Goal: Information Seeking & Learning: Learn about a topic

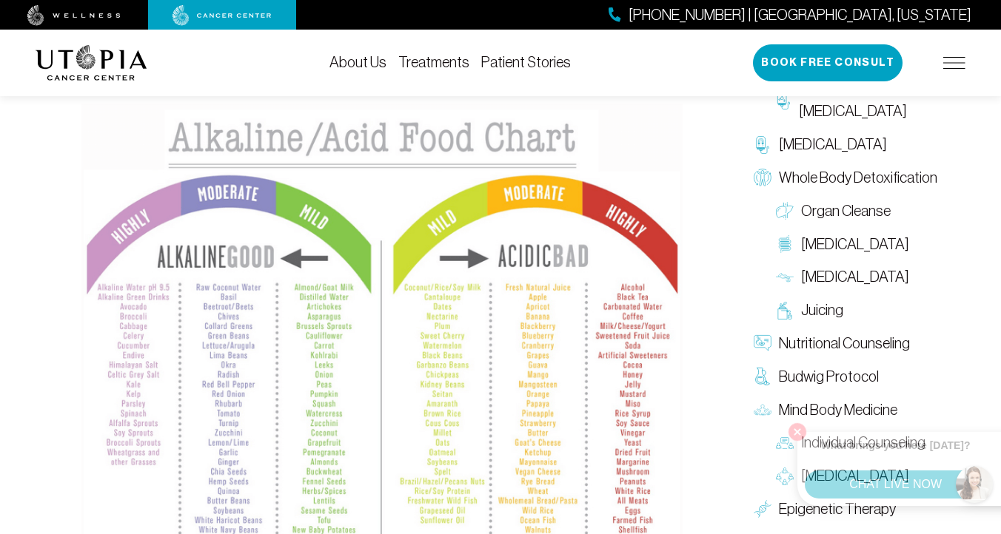
scroll to position [1423, 0]
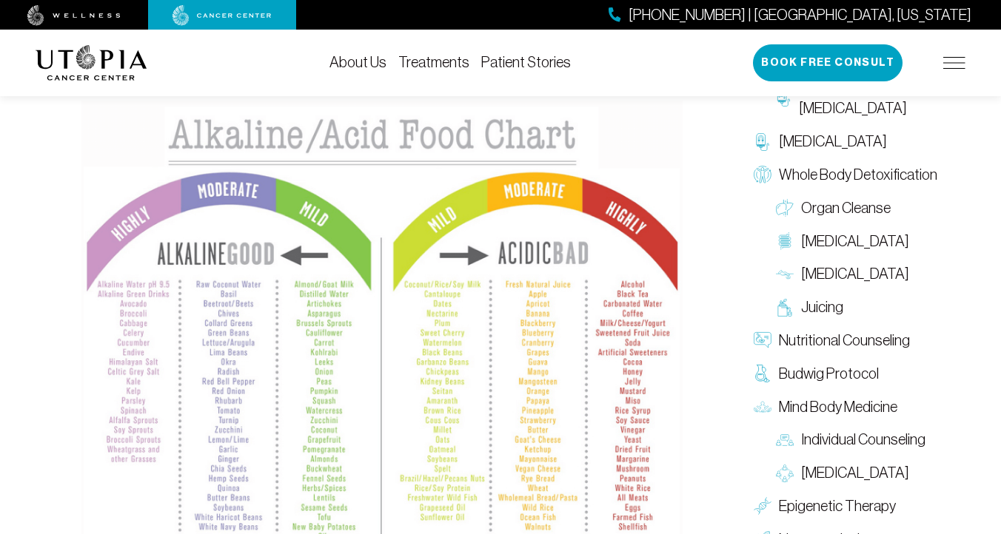
click at [371, 297] on img at bounding box center [381, 327] width 601 height 452
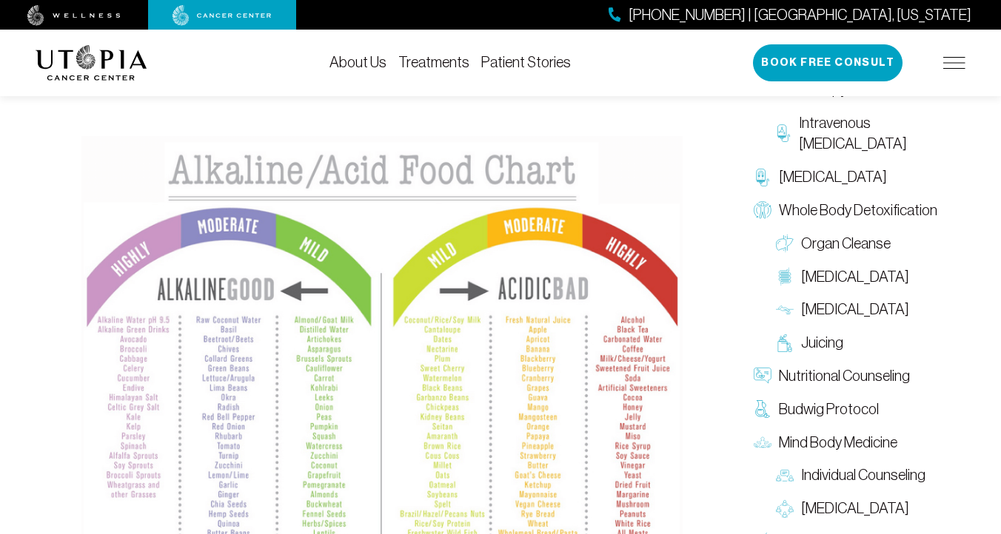
scroll to position [1394, 0]
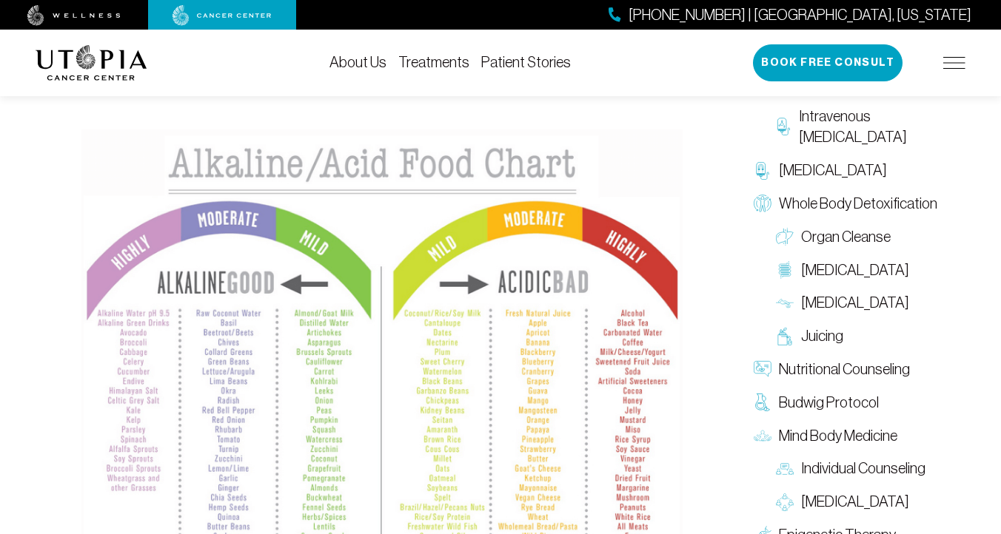
drag, startPoint x: 61, startPoint y: 104, endPoint x: 378, endPoint y: 224, distance: 339.7
click at [378, 224] on div "The goal of an alkaline protocol is to achieve an optimal balance between acid-…" at bounding box center [381, 170] width 675 height 1206
click at [378, 224] on img at bounding box center [381, 356] width 601 height 452
drag, startPoint x: 77, startPoint y: 116, endPoint x: 235, endPoint y: 242, distance: 201.7
click at [235, 242] on div "The goal of an alkaline protocol is to achieve an optimal balance between acid-…" at bounding box center [382, 170] width 619 height 1206
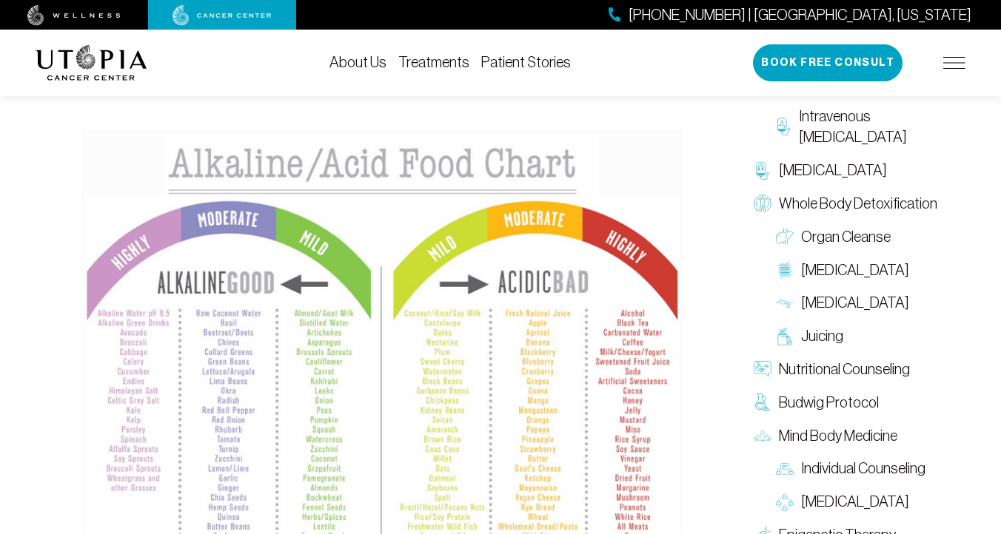
click at [269, 180] on img at bounding box center [381, 356] width 601 height 452
click at [312, 288] on img at bounding box center [381, 356] width 601 height 452
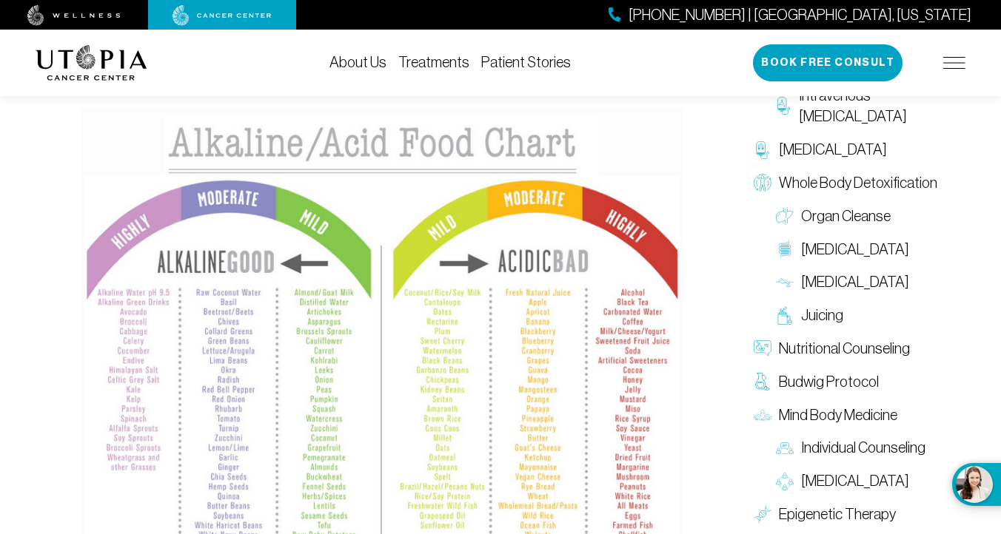
scroll to position [1415, 0]
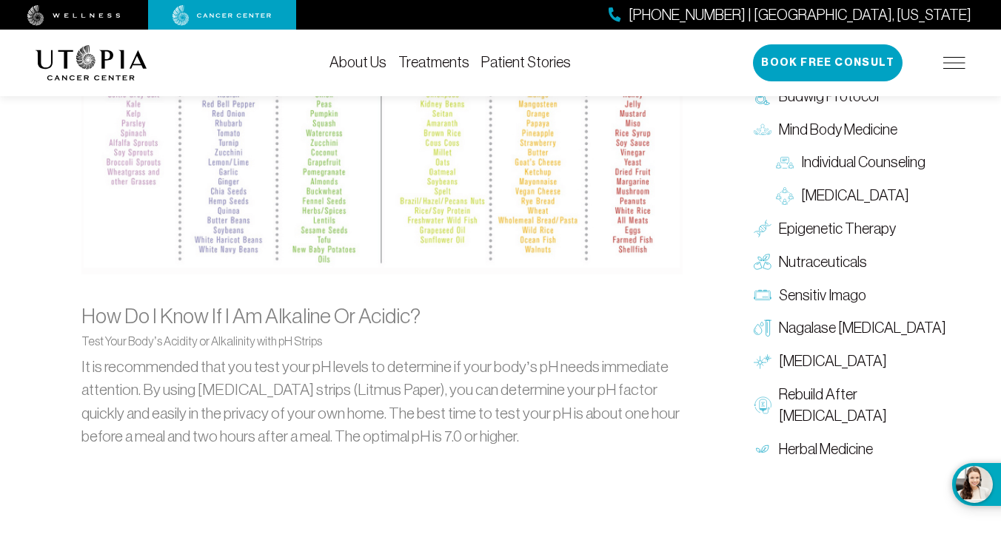
scroll to position [1703, 0]
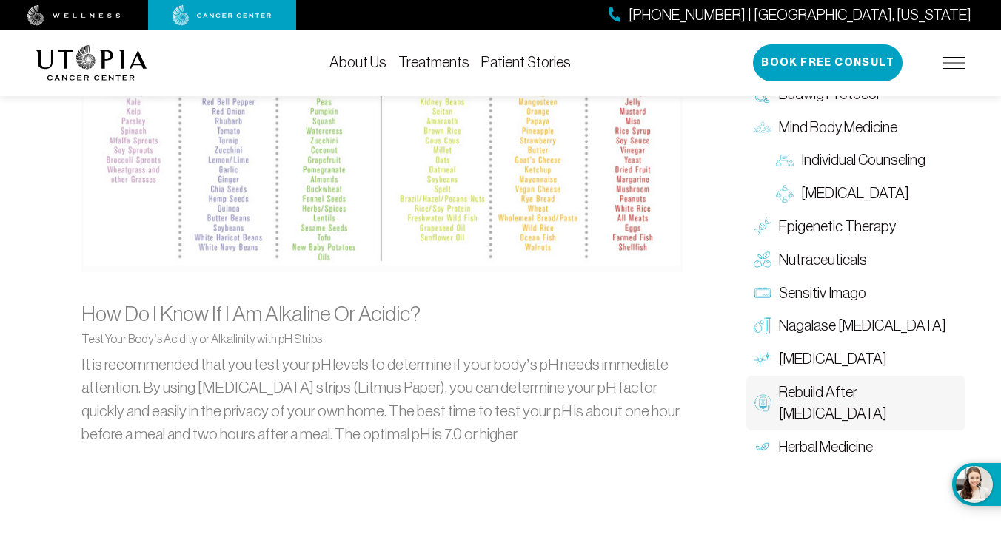
click at [837, 392] on span "Rebuild After [MEDICAL_DATA]" at bounding box center [868, 403] width 179 height 43
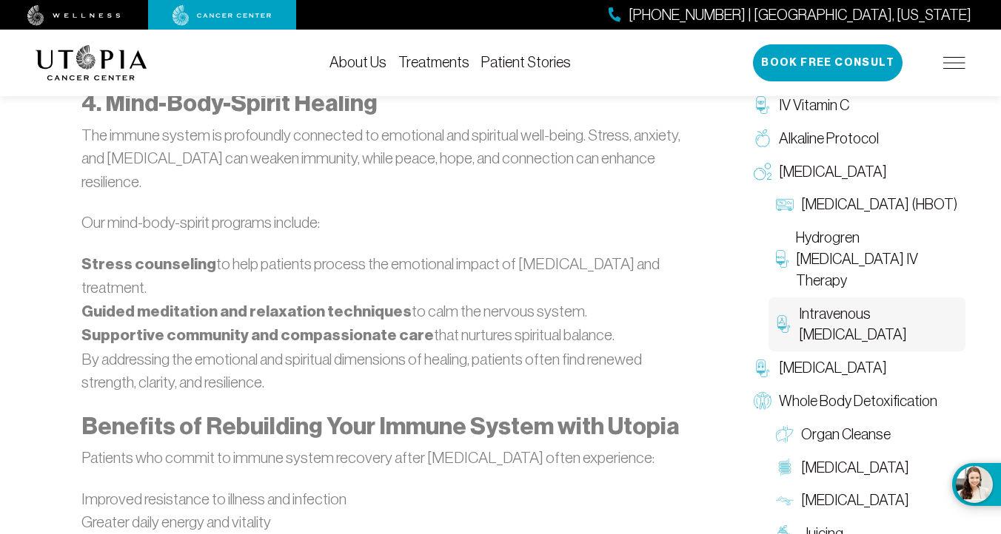
scroll to position [3310, 0]
